Goal: Task Accomplishment & Management: Complete application form

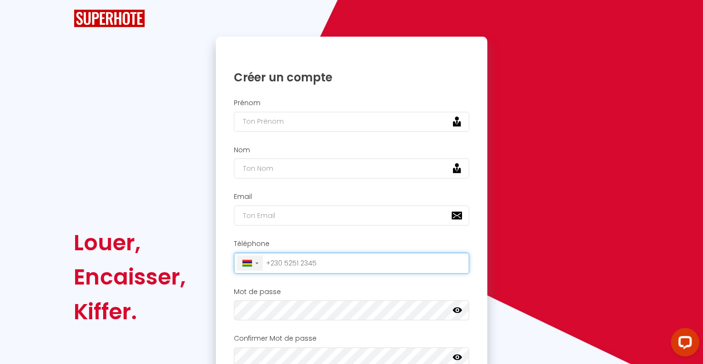
click at [255, 256] on div "▼ [GEOGRAPHIC_DATA] (‫[GEOGRAPHIC_DATA]‬‎) +93 [GEOGRAPHIC_DATA] ([GEOGRAPHIC_D…" at bounding box center [250, 262] width 26 height 15
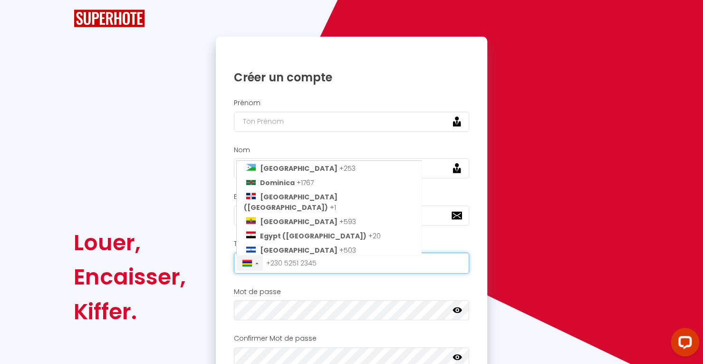
scroll to position [1081, 0]
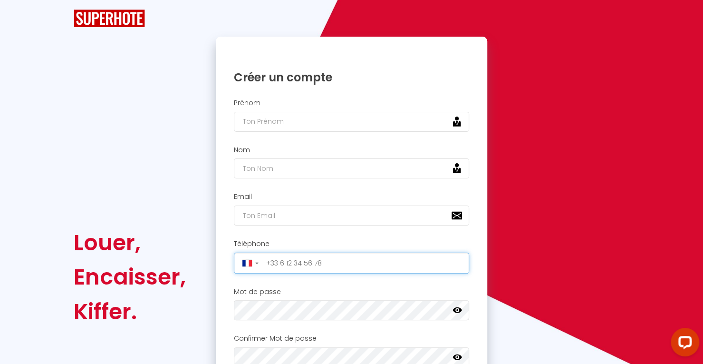
click at [688, 340] on div "Open LiveChat chat widget" at bounding box center [684, 341] width 15 height 15
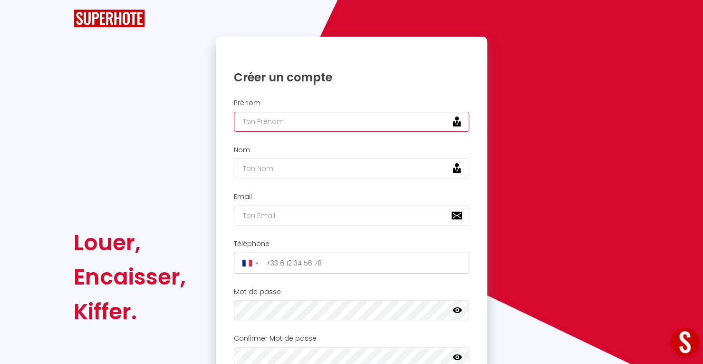
click at [249, 129] on input "text" at bounding box center [352, 122] width 236 height 20
type input "a"
type input "[PERSON_NAME]"
click at [230, 162] on div "Nom" at bounding box center [352, 162] width 260 height 33
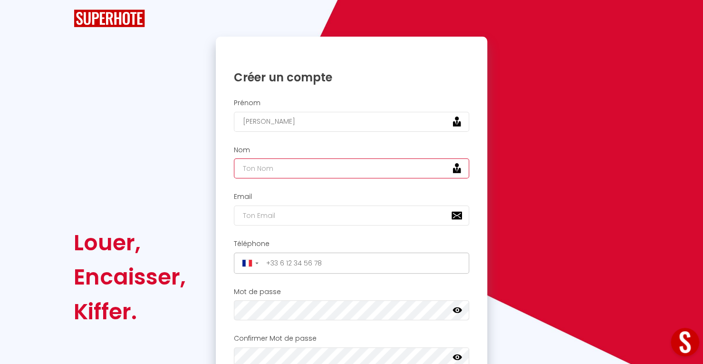
click at [266, 164] on input "text" at bounding box center [352, 168] width 236 height 20
type input "Borteele"
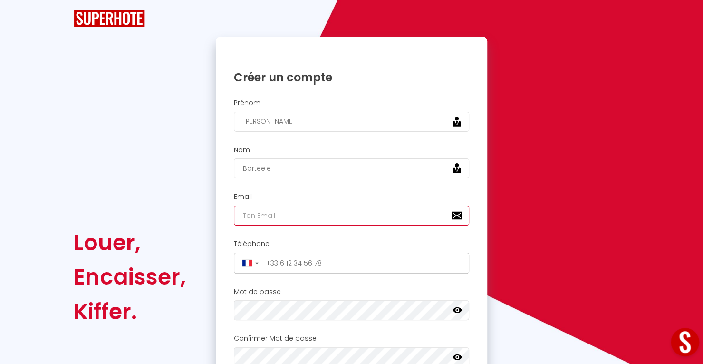
click at [267, 213] on input "email" at bounding box center [352, 215] width 236 height 20
type input "[EMAIL_ADDRESS][DOMAIN_NAME]"
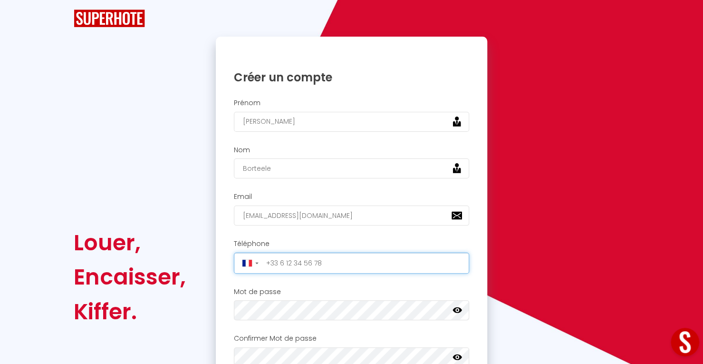
drag, startPoint x: 352, startPoint y: 259, endPoint x: 361, endPoint y: 249, distance: 13.1
click at [361, 249] on div "Téléphone ▼ [GEOGRAPHIC_DATA] (‫[GEOGRAPHIC_DATA]‬‎) +93 [GEOGRAPHIC_DATA] ([GE…" at bounding box center [352, 256] width 260 height 33
click at [347, 266] on input "tel" at bounding box center [365, 262] width 204 height 15
type input "+"
type input "0"
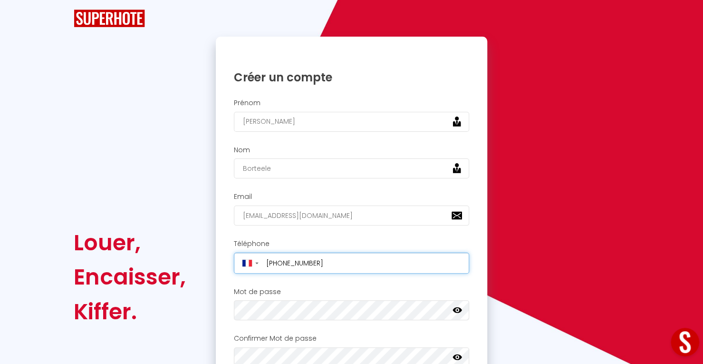
type input "[PHONE_NUMBER]"
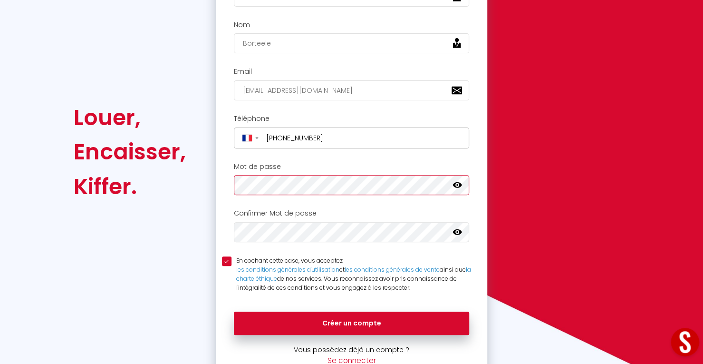
scroll to position [136, 0]
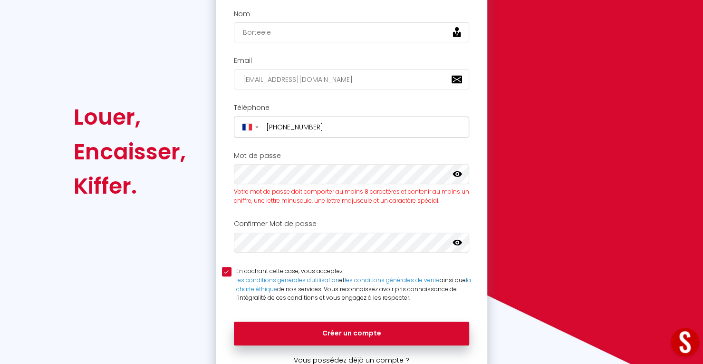
click at [461, 170] on icon at bounding box center [458, 174] width 10 height 10
click at [461, 173] on icon at bounding box center [458, 174] width 10 height 6
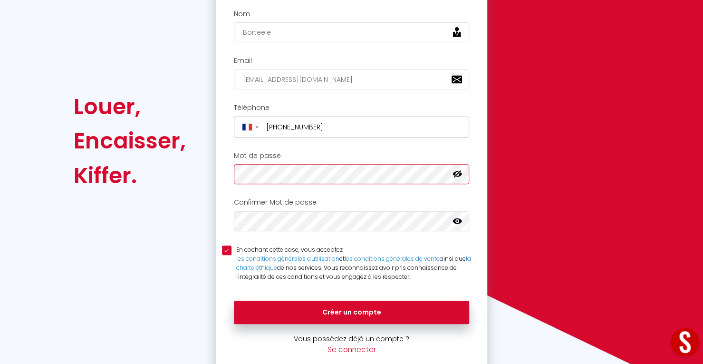
scroll to position [125, 0]
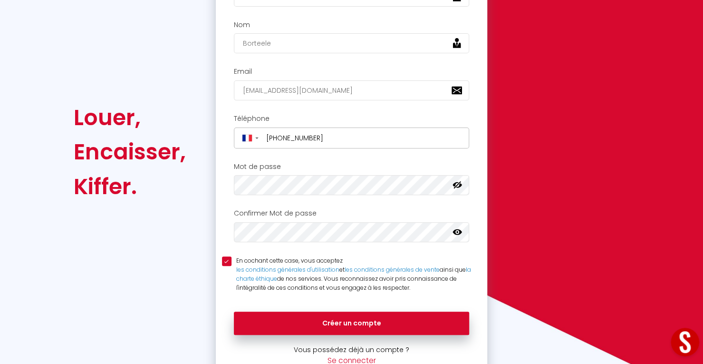
click at [459, 229] on icon at bounding box center [458, 232] width 10 height 6
drag, startPoint x: 369, startPoint y: 87, endPoint x: 227, endPoint y: 88, distance: 141.7
click at [227, 88] on div "Email [EMAIL_ADDRESS][DOMAIN_NAME]" at bounding box center [352, 83] width 260 height 33
type input "[EMAIL_ADDRESS][DOMAIN_NAME]"
click at [265, 106] on div "Email [EMAIL_ADDRESS][DOMAIN_NAME]" at bounding box center [352, 86] width 272 height 47
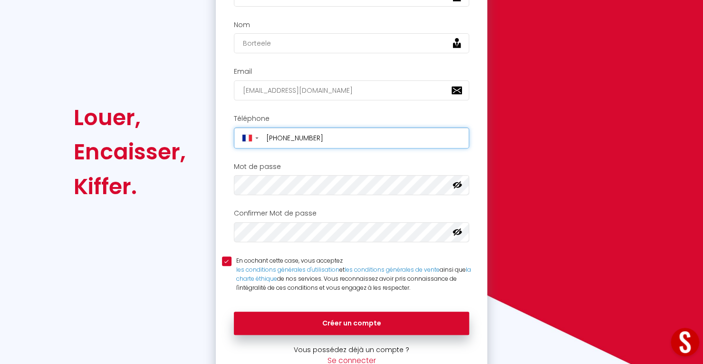
drag, startPoint x: 279, startPoint y: 135, endPoint x: 364, endPoint y: 141, distance: 85.8
click at [364, 141] on input "[PHONE_NUMBER]" at bounding box center [365, 137] width 204 height 15
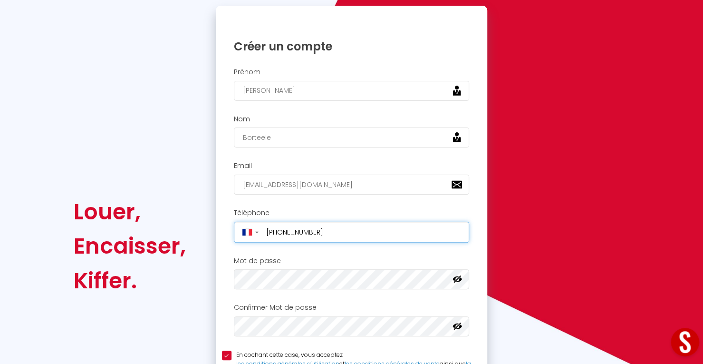
scroll to position [30, 0]
type input "[PHONE_NUMBER]"
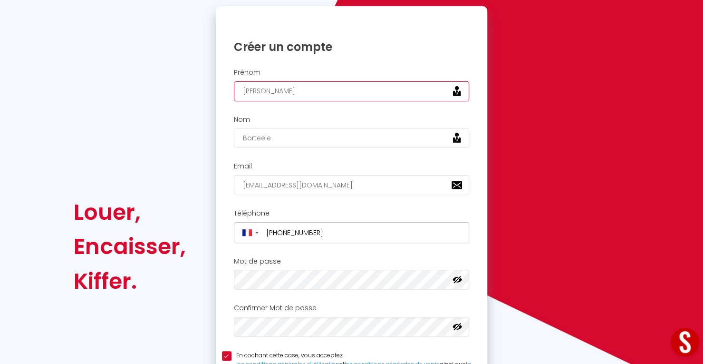
click at [287, 87] on input "[PERSON_NAME]" at bounding box center [352, 91] width 236 height 20
click at [264, 178] on input "[EMAIL_ADDRESS][DOMAIN_NAME]" at bounding box center [352, 185] width 236 height 20
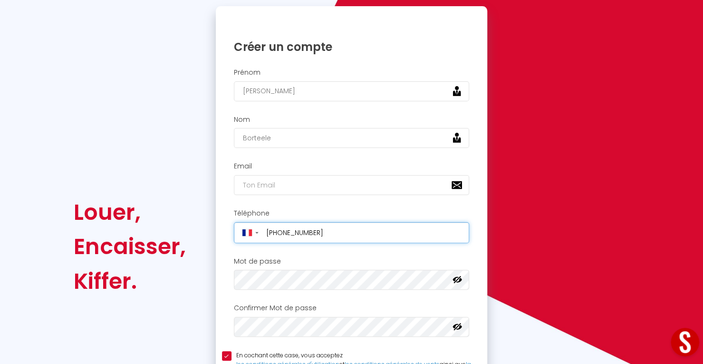
drag, startPoint x: 280, startPoint y: 231, endPoint x: 376, endPoint y: 224, distance: 95.4
click at [376, 225] on input "[PHONE_NUMBER]" at bounding box center [365, 232] width 204 height 15
type input "[PHONE_NUMBER]"
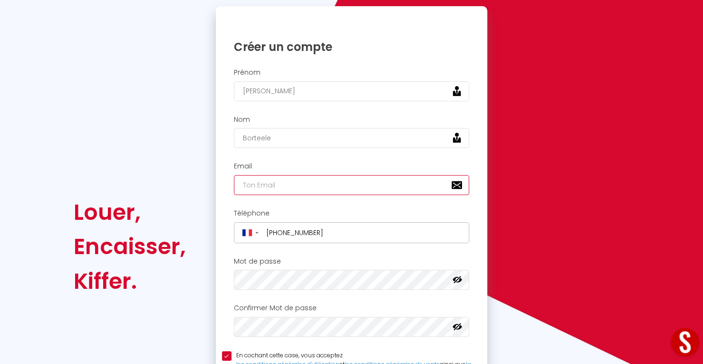
click at [324, 186] on input "email" at bounding box center [352, 185] width 236 height 20
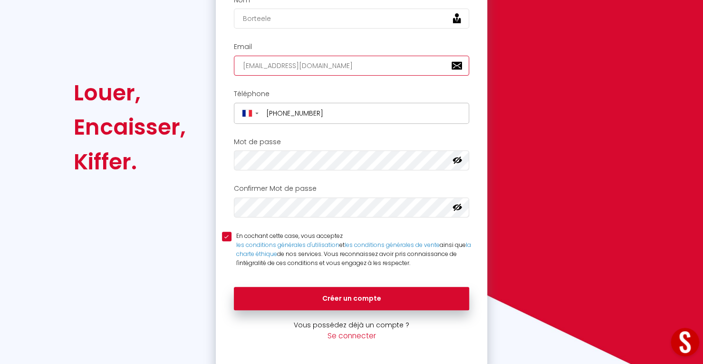
scroll to position [151, 0]
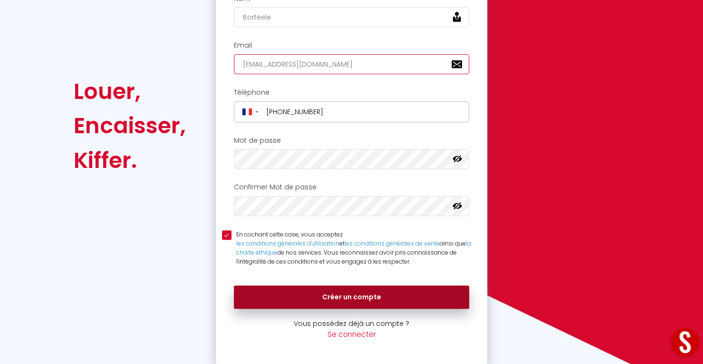
type input "[EMAIL_ADDRESS][DOMAIN_NAME]"
click at [395, 289] on button "Créer un compte" at bounding box center [352, 297] width 236 height 24
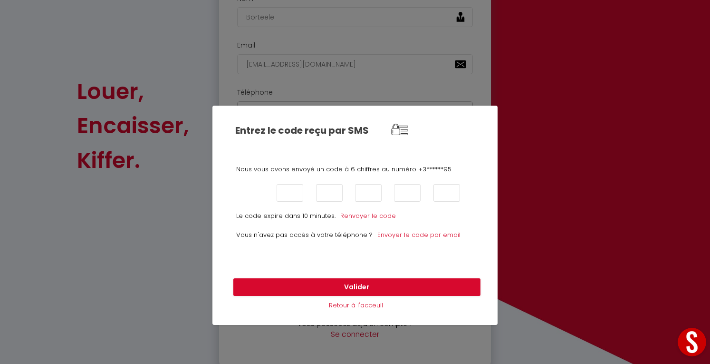
click at [256, 195] on input "text" at bounding box center [251, 193] width 27 height 18
type input "7"
type input "5"
type input "4"
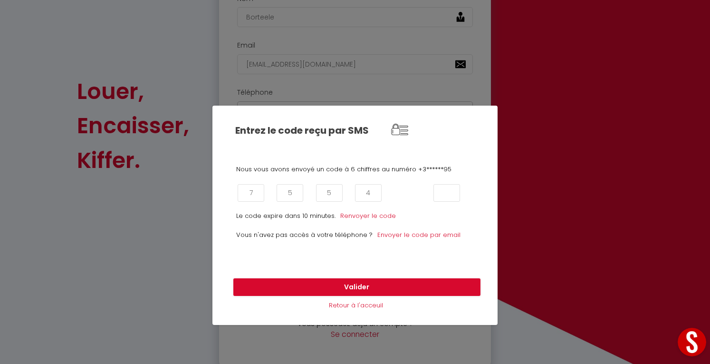
type input "3"
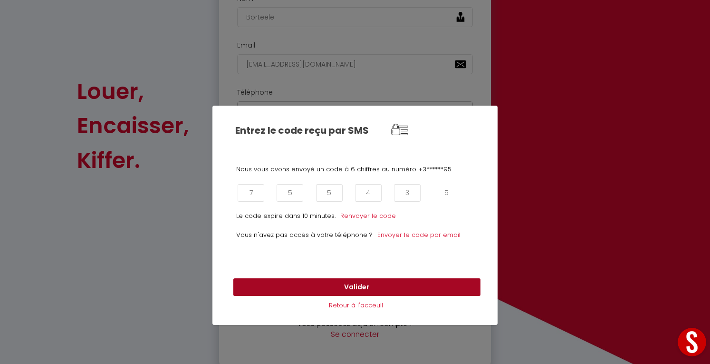
type input "5"
click at [344, 285] on button "Valider" at bounding box center [356, 287] width 247 height 18
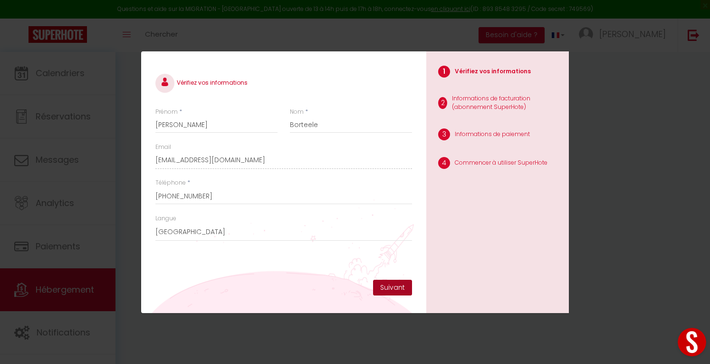
click at [394, 290] on button "Suivant" at bounding box center [392, 287] width 39 height 16
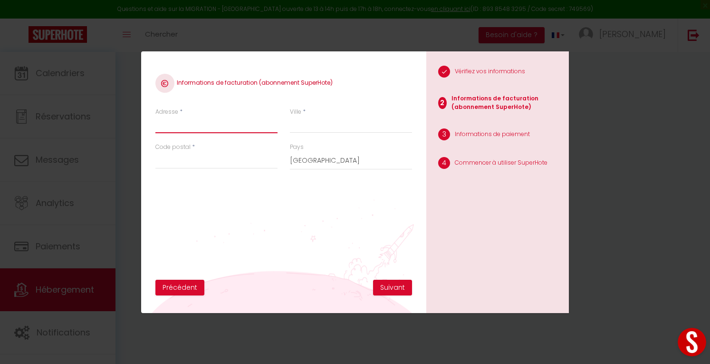
click at [233, 122] on input "Adresse" at bounding box center [216, 124] width 122 height 17
type input "[STREET_ADDRESS]"
click at [312, 125] on input "Ville" at bounding box center [351, 124] width 122 height 17
type input "Maisons-alfort"
click at [264, 163] on input "Code postal" at bounding box center [216, 160] width 122 height 17
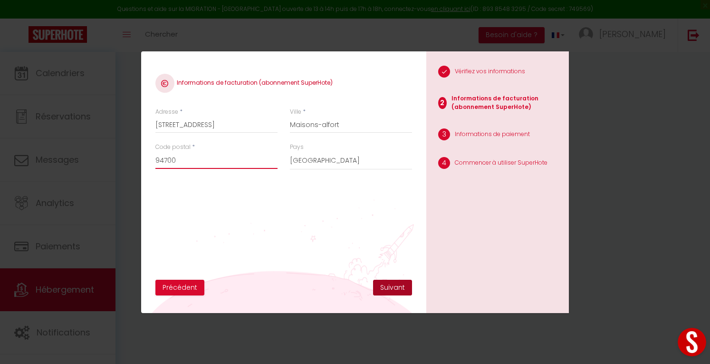
type input "94700"
click at [401, 288] on button "Suivant" at bounding box center [392, 287] width 39 height 16
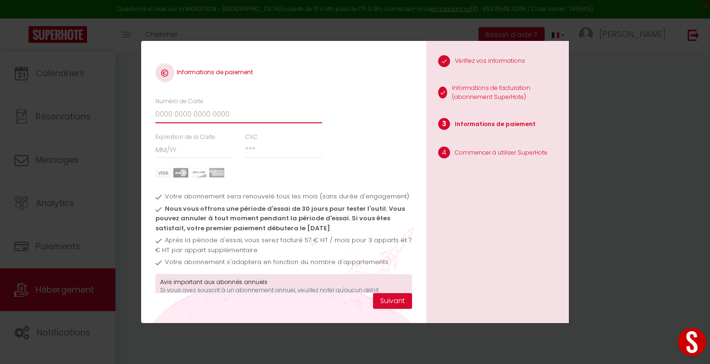
click at [254, 114] on input "Numéro de Carte" at bounding box center [238, 114] width 167 height 17
type input "[CREDIT_CARD_NUMBER]"
click at [211, 147] on input "Expiration de la Carte" at bounding box center [193, 149] width 77 height 17
type input "10 / 27"
click at [264, 149] on input "CVC" at bounding box center [283, 149] width 77 height 17
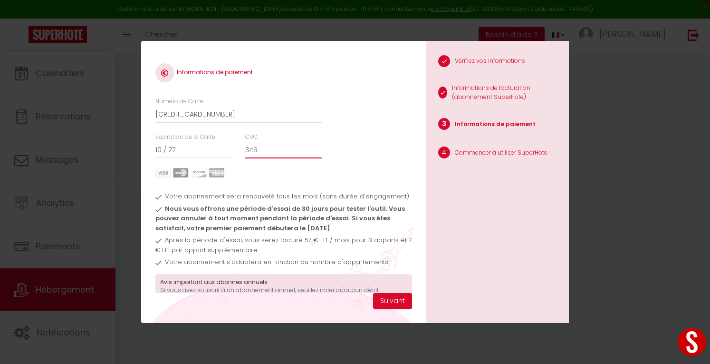
type input "345"
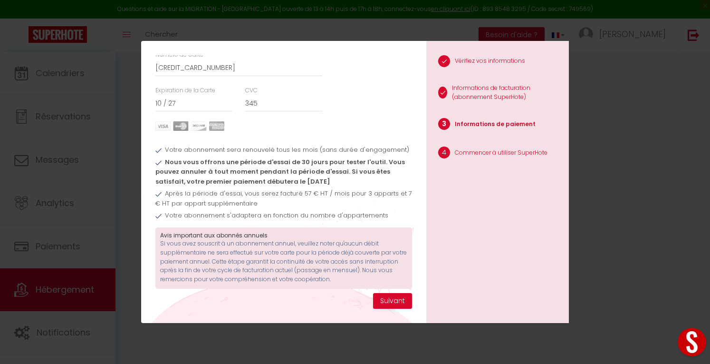
scroll to position [54, 0]
click at [394, 301] on button "Suivant" at bounding box center [392, 301] width 39 height 16
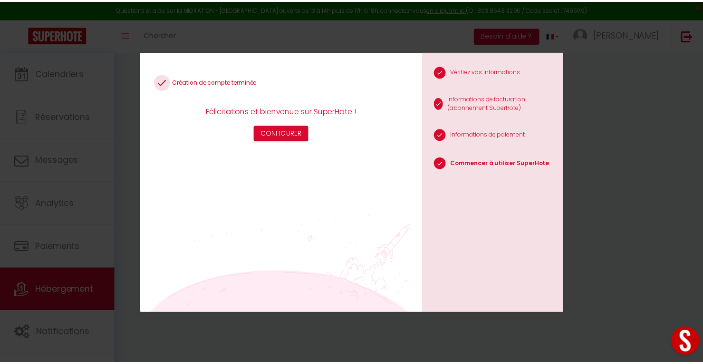
scroll to position [0, 6]
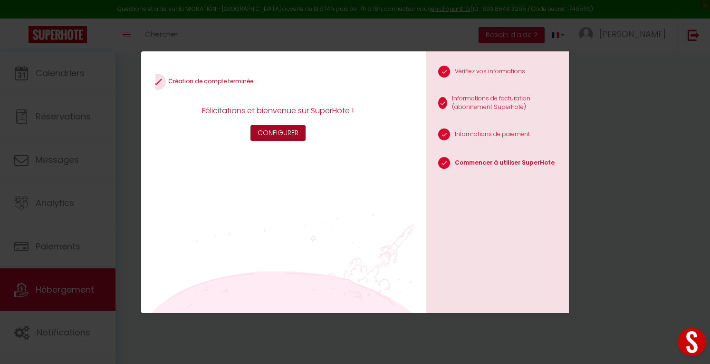
click at [284, 133] on button "Configurer" at bounding box center [278, 133] width 55 height 16
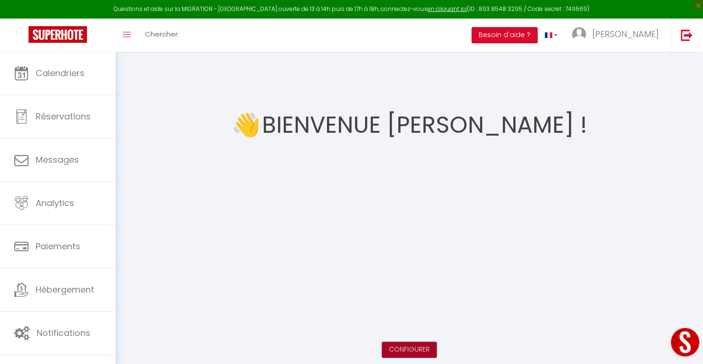
click at [412, 343] on button "Configurer" at bounding box center [409, 349] width 55 height 16
click at [414, 114] on h1 "Bienvenue [PERSON_NAME] !" at bounding box center [424, 124] width 325 height 57
click at [405, 347] on link "Configurer" at bounding box center [409, 349] width 41 height 10
click at [135, 38] on link "Toggle menubar" at bounding box center [127, 35] width 22 height 33
click at [121, 38] on link "Toggle menubar" at bounding box center [127, 35] width 22 height 33
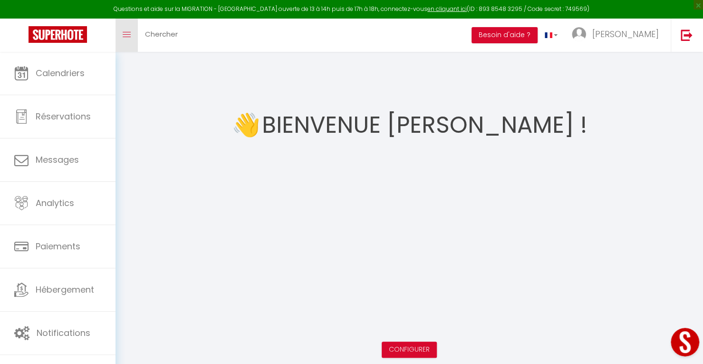
click at [121, 38] on link "Toggle menubar" at bounding box center [127, 35] width 22 height 33
click at [125, 33] on icon "Toggle menubar" at bounding box center [127, 35] width 8 height 6
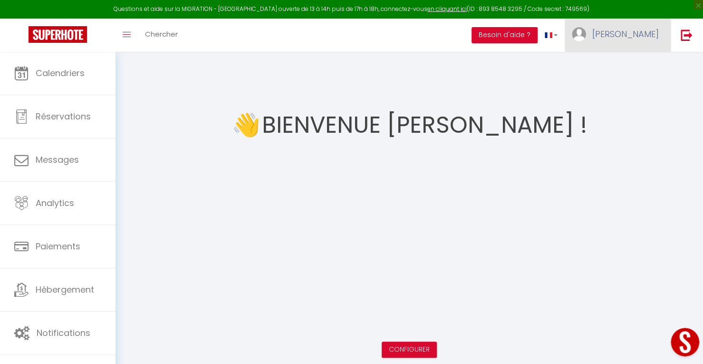
click at [586, 38] on img at bounding box center [579, 34] width 14 height 14
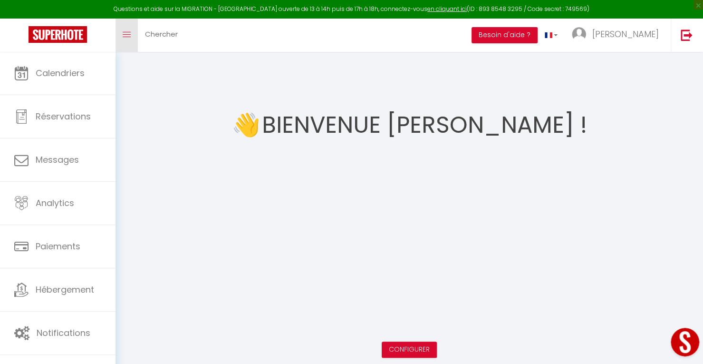
click at [135, 37] on link "Toggle menubar" at bounding box center [127, 35] width 22 height 33
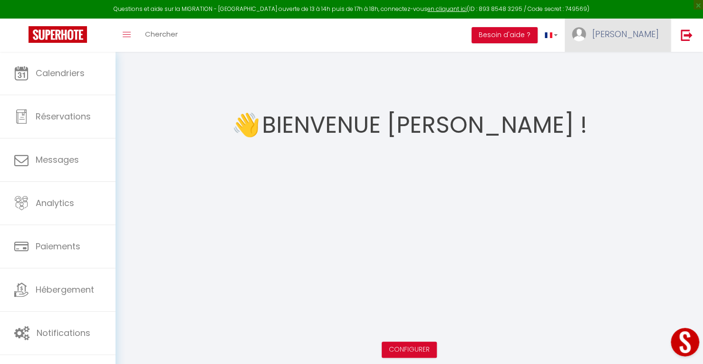
click at [600, 37] on link "[PERSON_NAME]" at bounding box center [618, 35] width 106 height 33
click at [608, 77] on link "Équipe" at bounding box center [632, 83] width 70 height 16
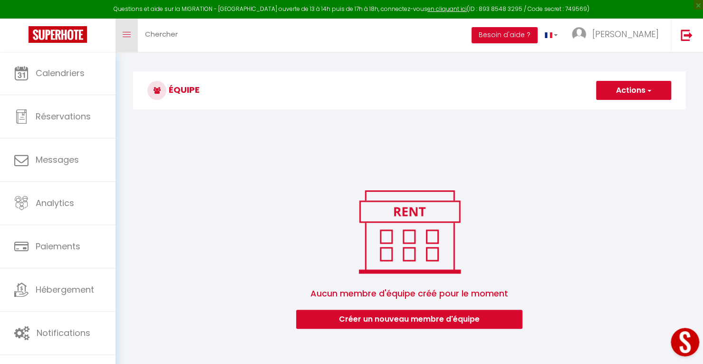
click at [130, 43] on link "Toggle menubar" at bounding box center [127, 35] width 22 height 33
click at [134, 23] on link "Toggle menubar" at bounding box center [127, 35] width 22 height 33
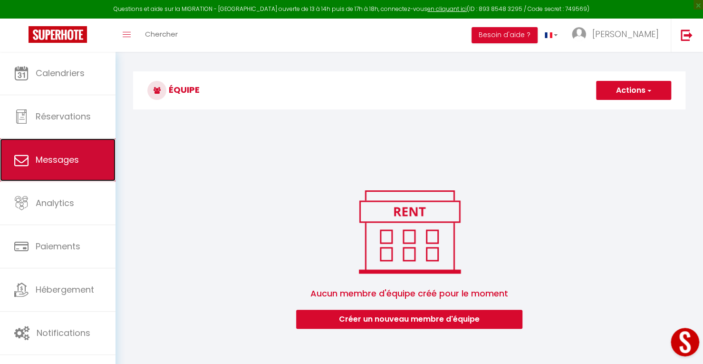
click at [66, 167] on link "Messages" at bounding box center [58, 159] width 116 height 43
select select "message"
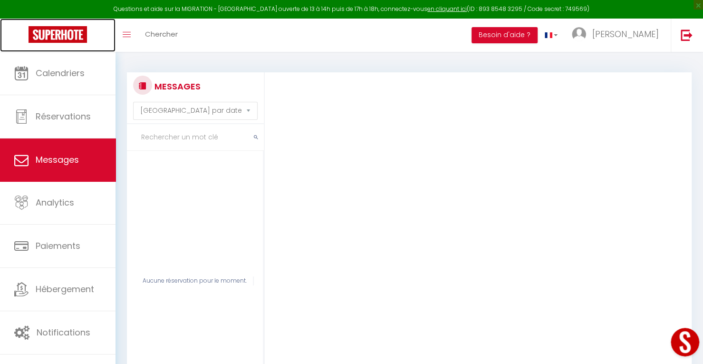
click at [75, 43] on link at bounding box center [58, 35] width 116 height 33
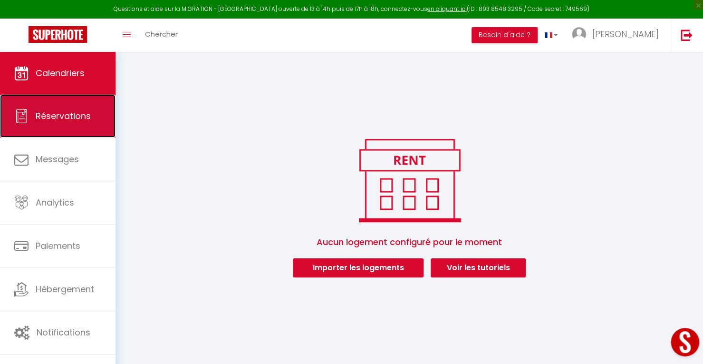
click at [84, 121] on span "Réservations" at bounding box center [63, 116] width 55 height 12
select select "not_cancelled"
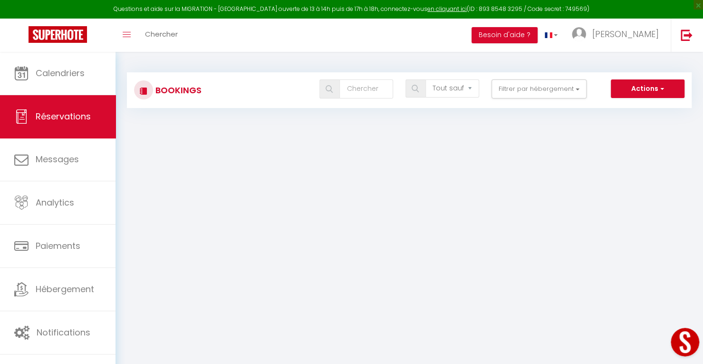
drag, startPoint x: 550, startPoint y: 0, endPoint x: 412, endPoint y: 212, distance: 253.4
click at [412, 212] on body "Questions et aide sur la MIGRATION - [GEOGRAPHIC_DATA] ouverte de 13 à 14h puis…" at bounding box center [351, 234] width 703 height 364
